Goal: Information Seeking & Learning: Find specific fact

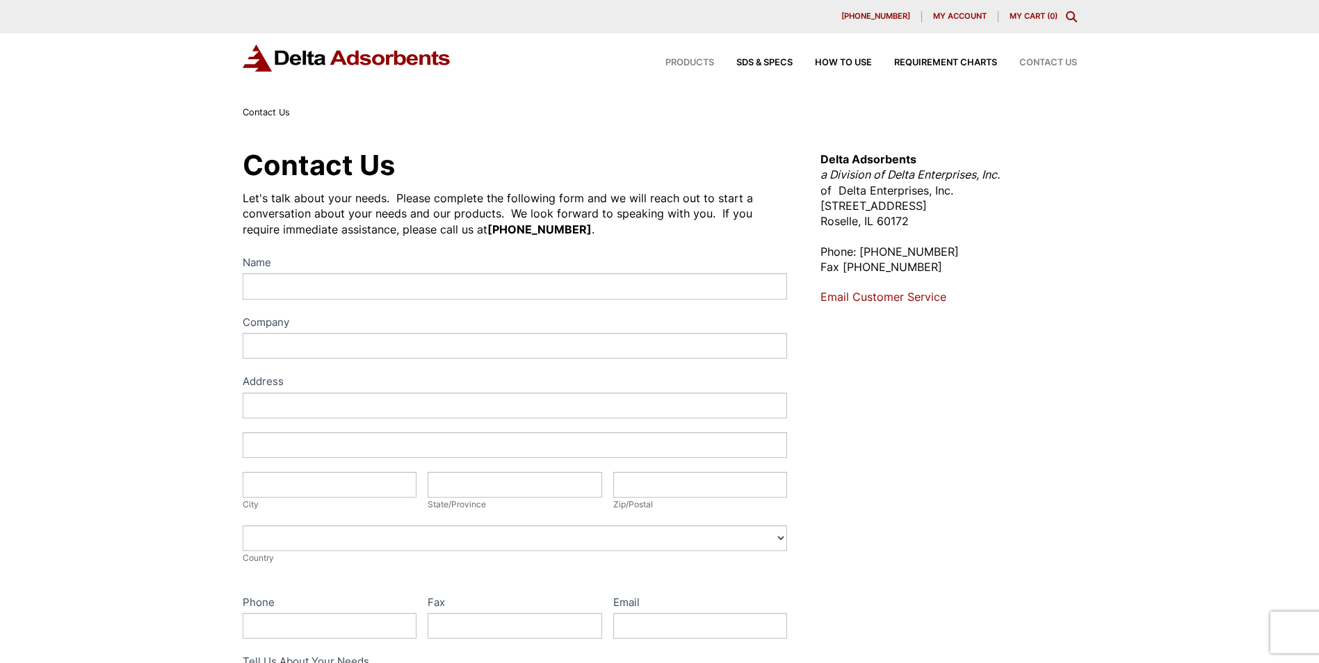
click at [681, 62] on span "Products" at bounding box center [689, 62] width 49 height 9
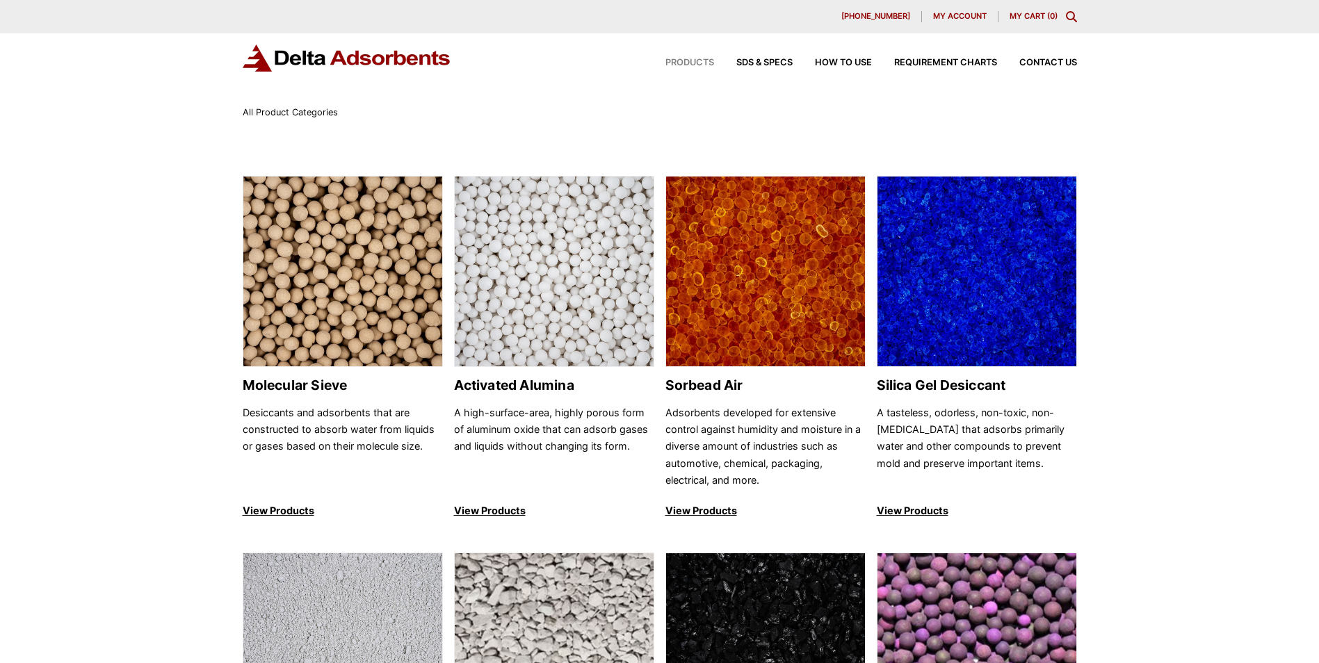
click at [1068, 14] on icon "Toggle Modal Content" at bounding box center [1071, 16] width 11 height 11
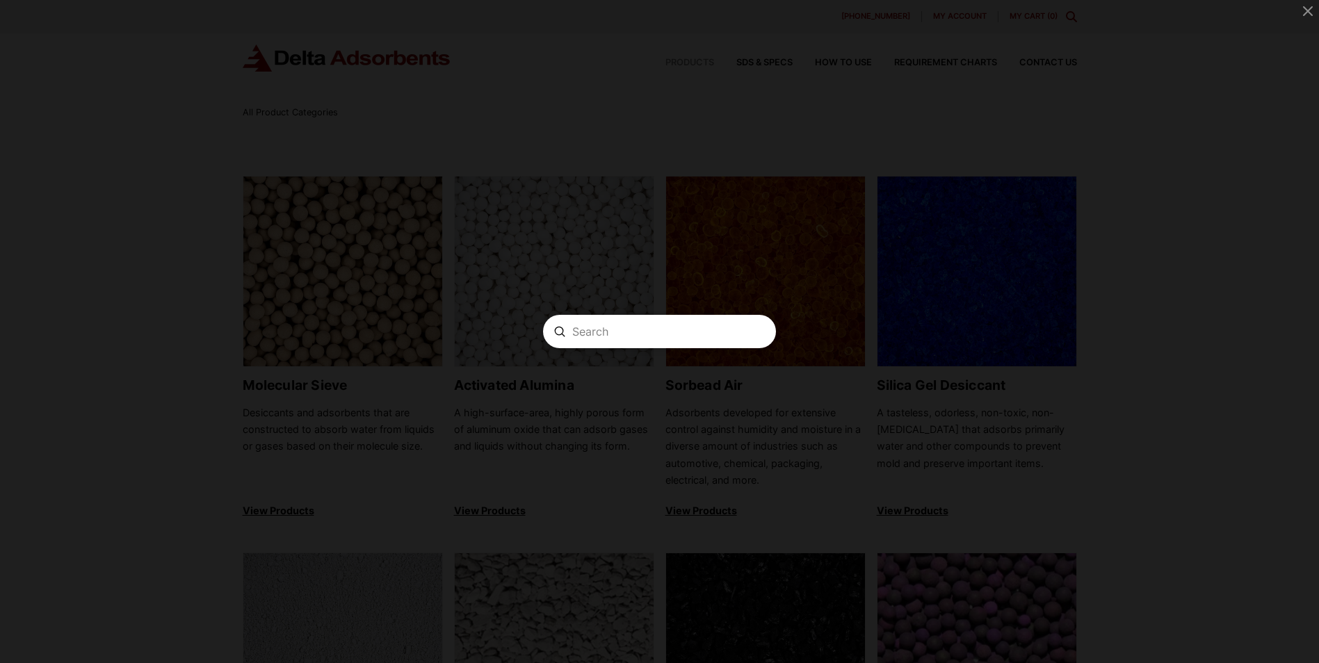
click at [651, 333] on input "Search" at bounding box center [659, 332] width 174 height 15
type input "F 31 X"
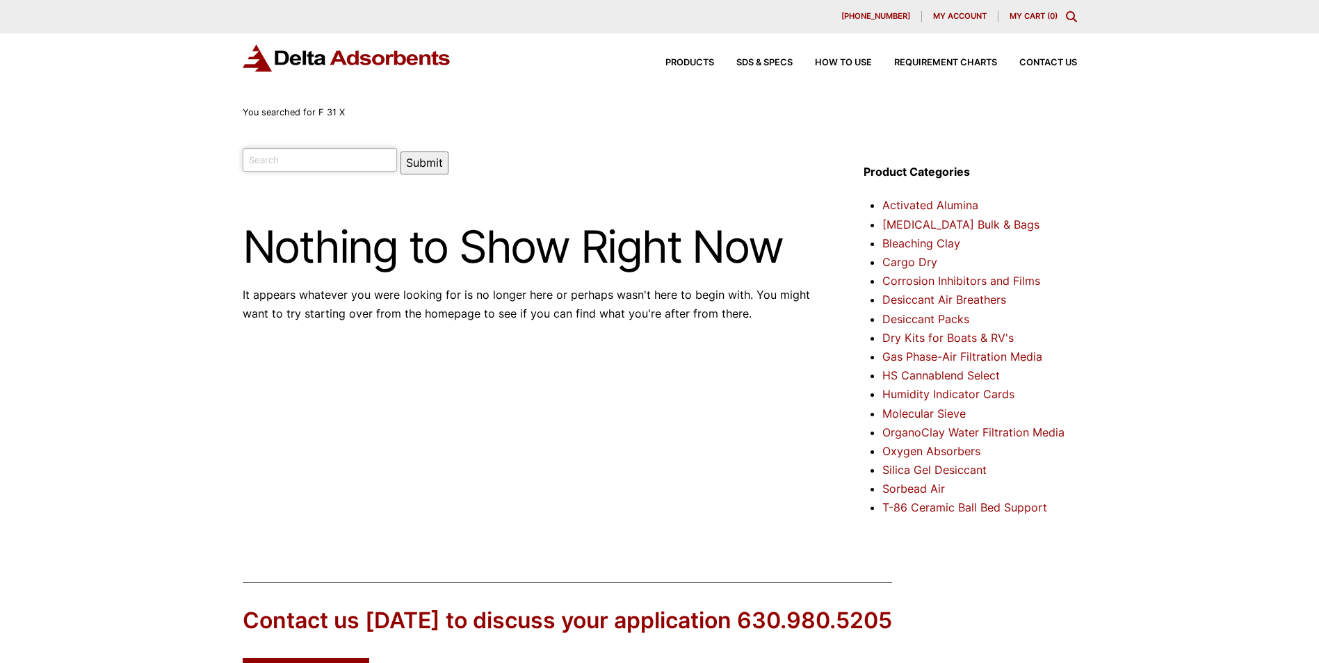
click at [325, 158] on input "search" at bounding box center [320, 160] width 155 height 24
type input "F31 X"
click at [400, 152] on button "Submit" at bounding box center [424, 163] width 48 height 23
click at [274, 157] on input "search" at bounding box center [320, 160] width 155 height 24
type input "F31"
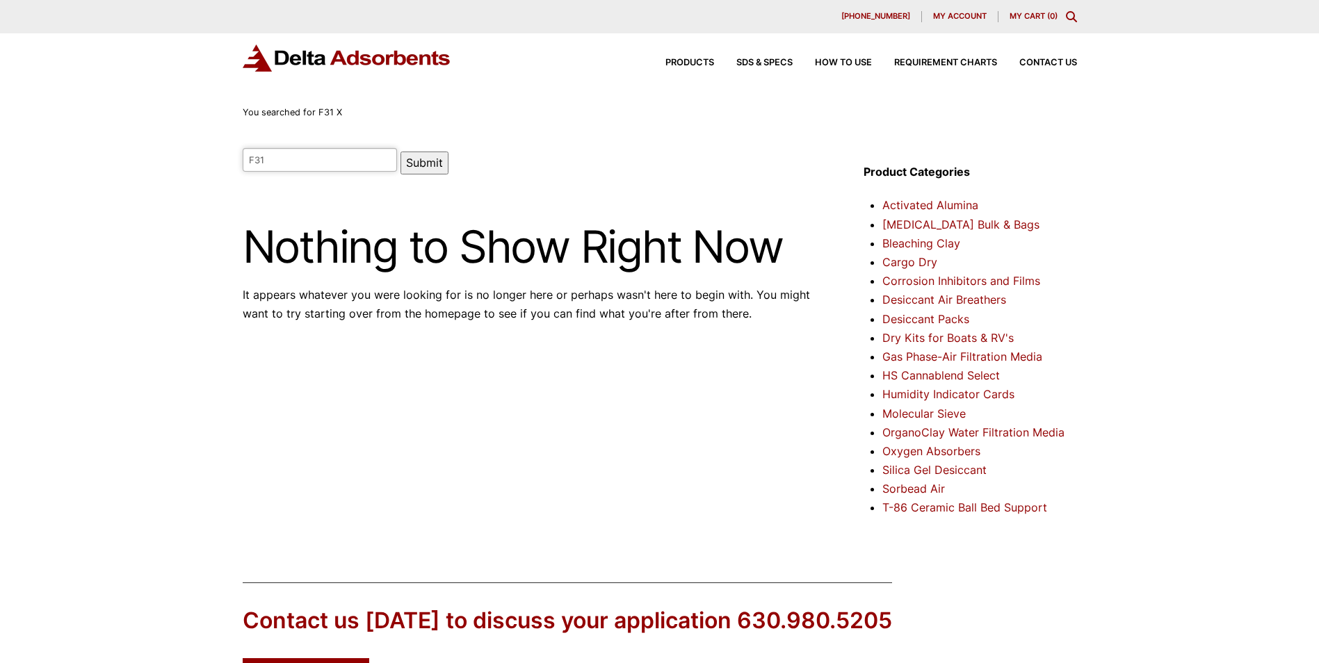
click at [400, 152] on button "Submit" at bounding box center [424, 163] width 48 height 23
click at [318, 164] on input "search" at bounding box center [320, 160] width 155 height 24
type input "Argile"
click at [400, 152] on button "Submit" at bounding box center [424, 163] width 48 height 23
click at [413, 164] on button "Submit" at bounding box center [424, 163] width 48 height 23
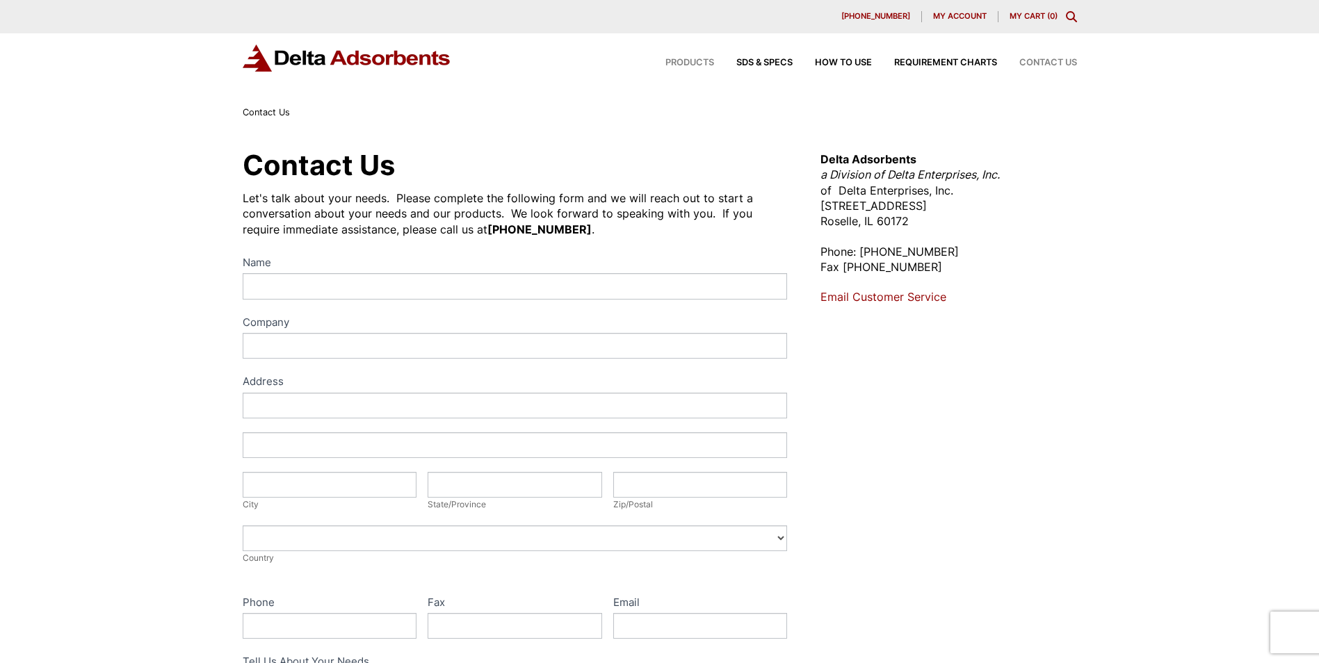
click at [696, 60] on span "Products" at bounding box center [689, 62] width 49 height 9
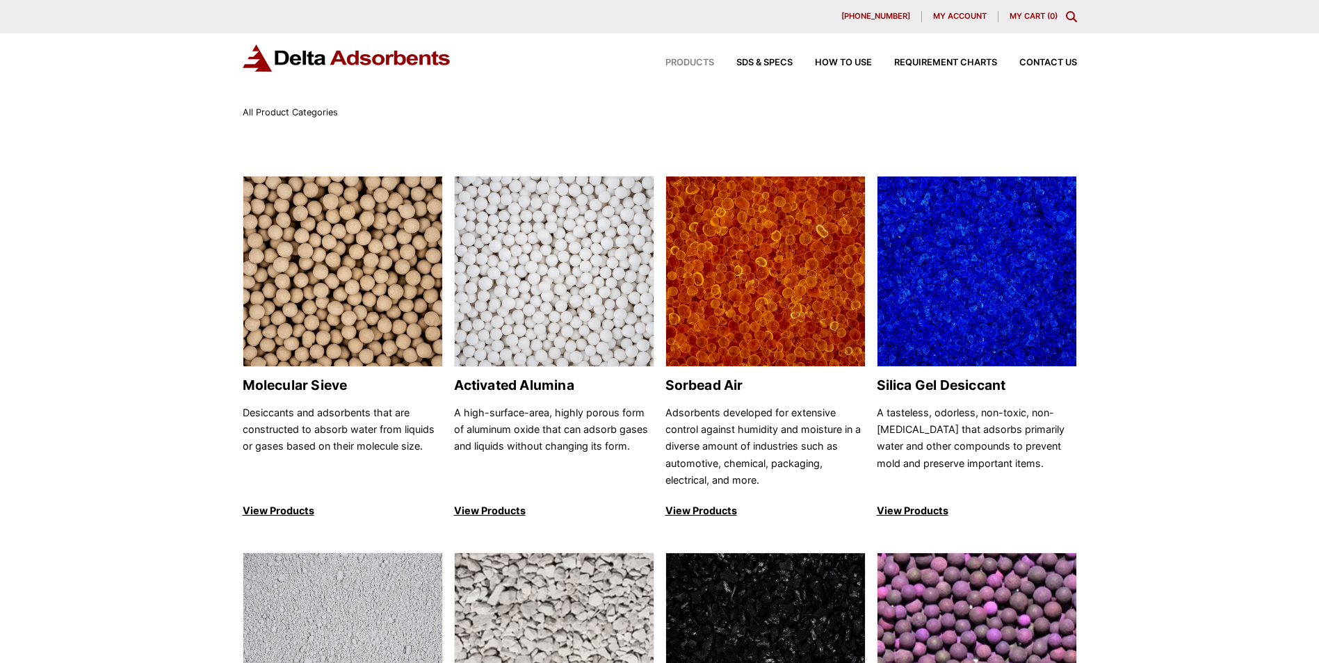
click at [1071, 18] on icon "Toggle Modal Content" at bounding box center [1071, 16] width 11 height 11
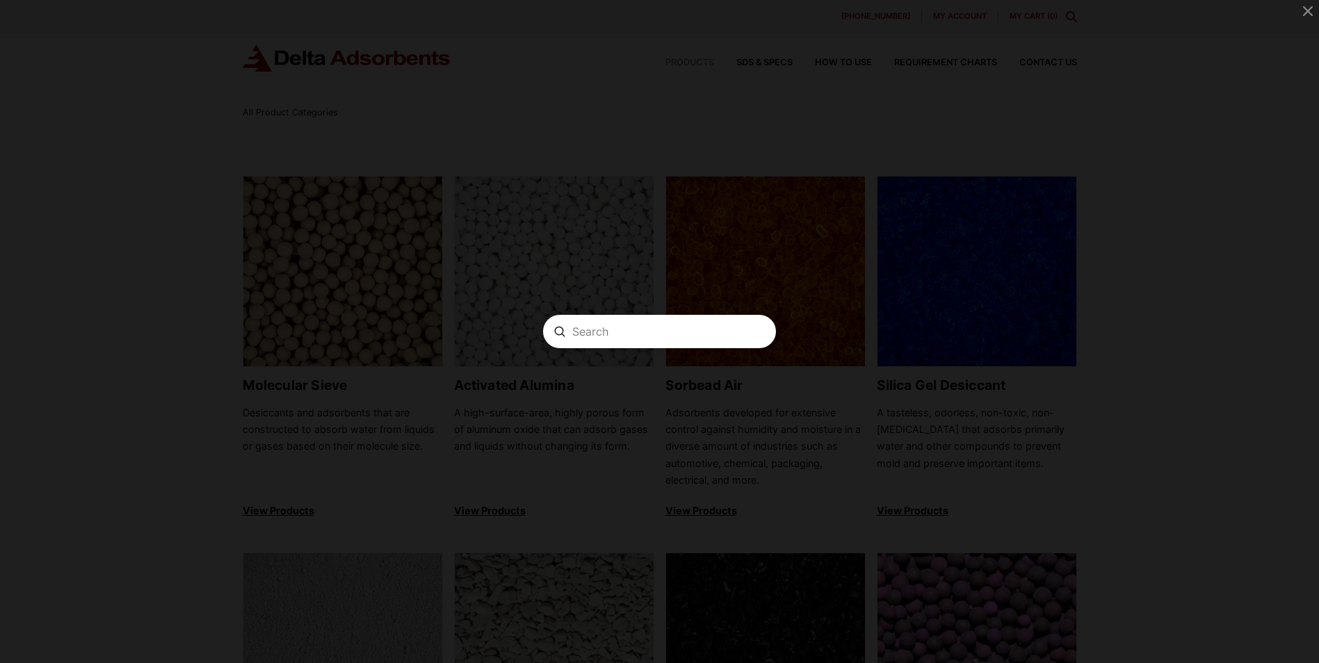
click at [632, 339] on form "Search Submit Clear" at bounding box center [659, 331] width 233 height 33
paste input "F-31X Acid Catalyst"
type input "F-31X Acid Catalyst"
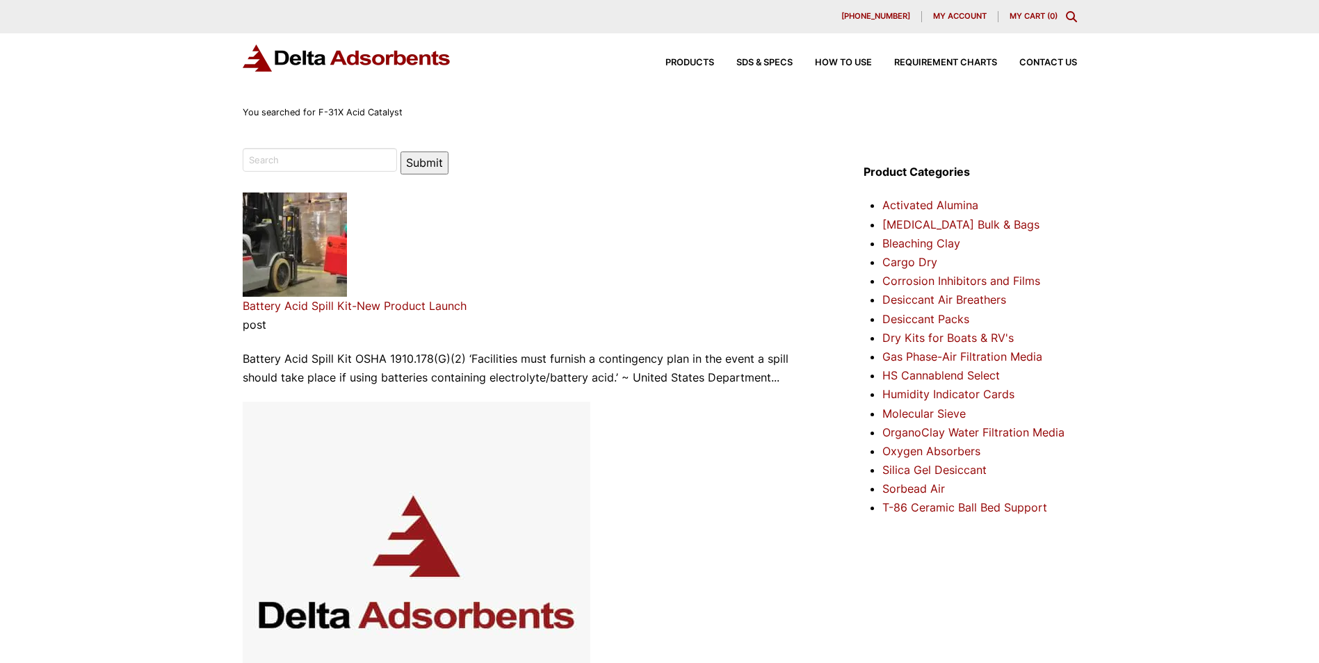
click at [280, 156] on input "search" at bounding box center [320, 160] width 155 height 24
paste input "F-31X Acid Catalyst"
drag, startPoint x: 278, startPoint y: 156, endPoint x: 431, endPoint y: 196, distance: 158.0
click at [431, 196] on div "F-31X Acid Catalyst Submit Battery Acid Spill Kit-New Product Launch post Batte…" at bounding box center [533, 596] width 580 height 897
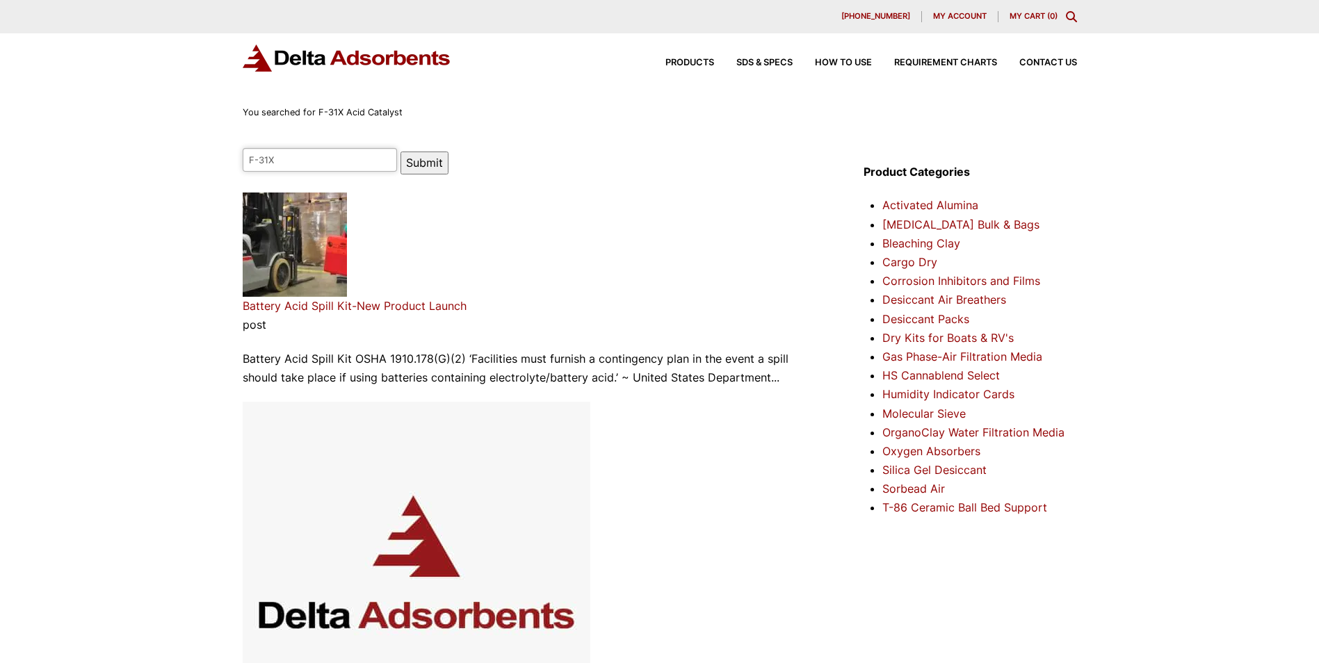
type input "F-31X"
click at [400, 152] on button "Submit" at bounding box center [424, 163] width 48 height 23
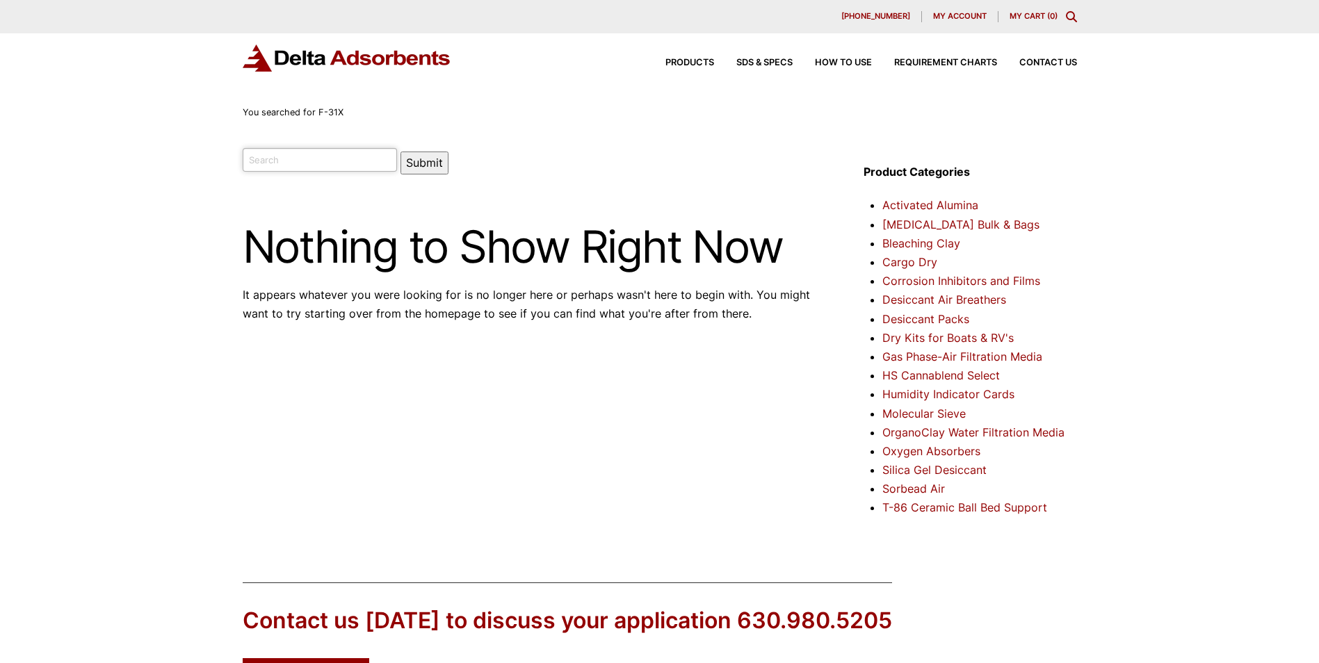
click at [307, 165] on input "search" at bounding box center [320, 160] width 155 height 24
type input "Argile"
click at [400, 152] on button "Submit" at bounding box center [424, 163] width 48 height 23
click at [766, 63] on span "SDS & SPECS" at bounding box center [764, 62] width 56 height 9
